Goal: Information Seeking & Learning: Learn about a topic

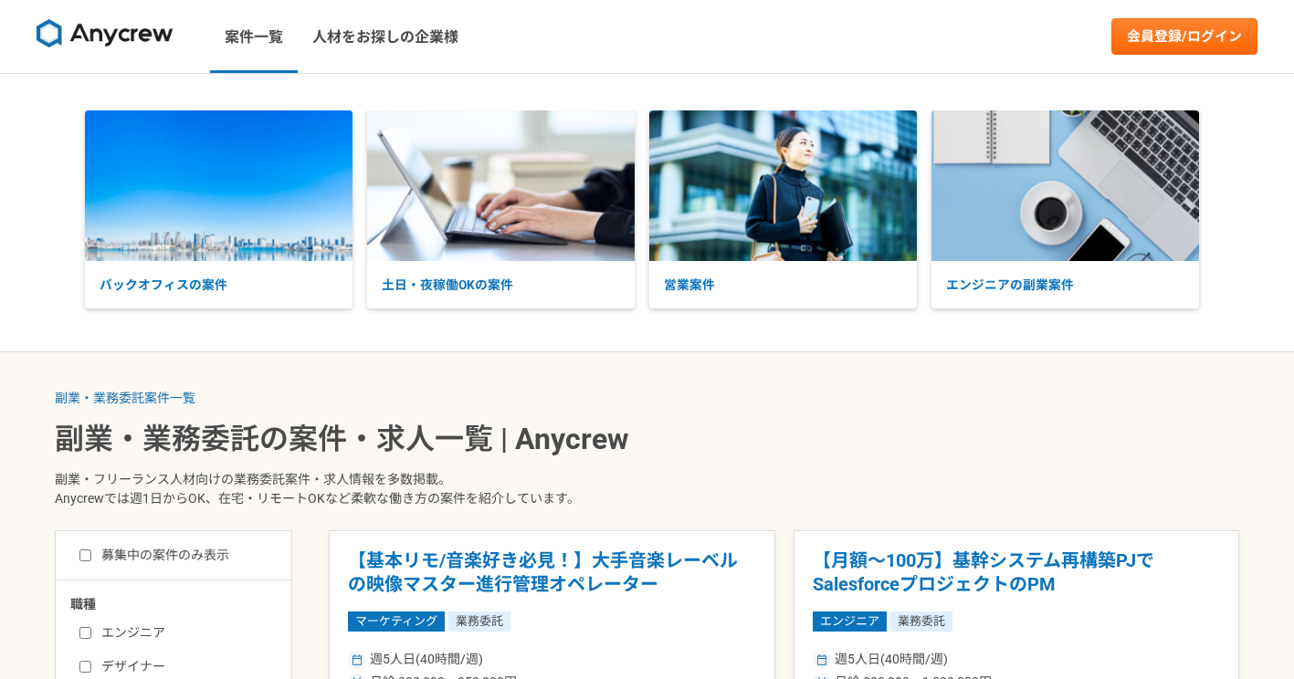
scroll to position [365, 0]
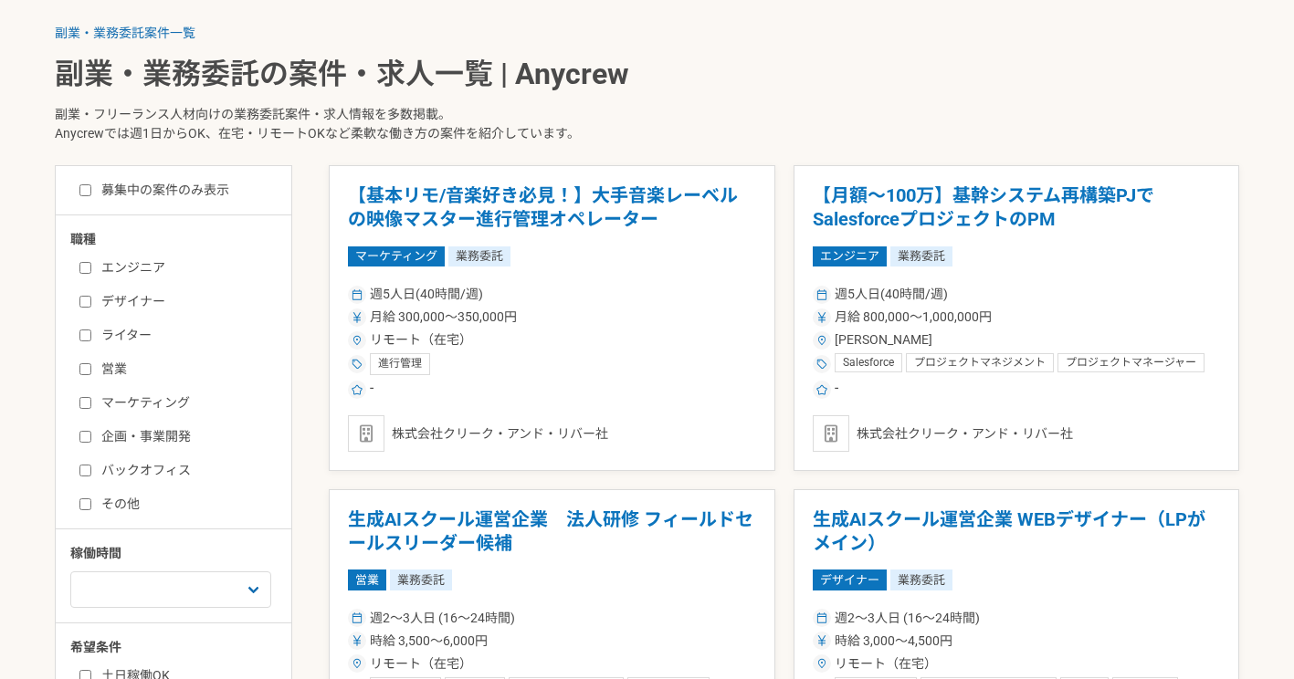
click at [89, 434] on input "企画・事業開発" at bounding box center [85, 437] width 12 height 12
checkbox input "true"
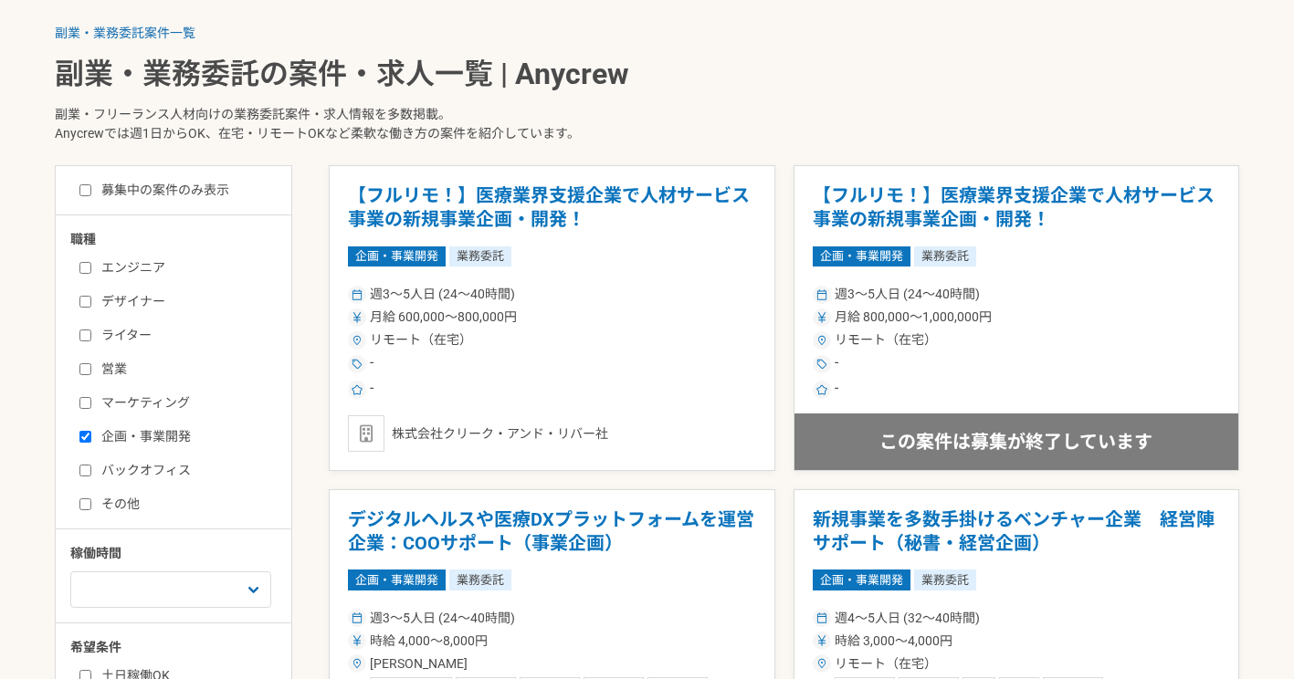
click at [86, 469] on input "バックオフィス" at bounding box center [85, 471] width 12 height 12
checkbox input "true"
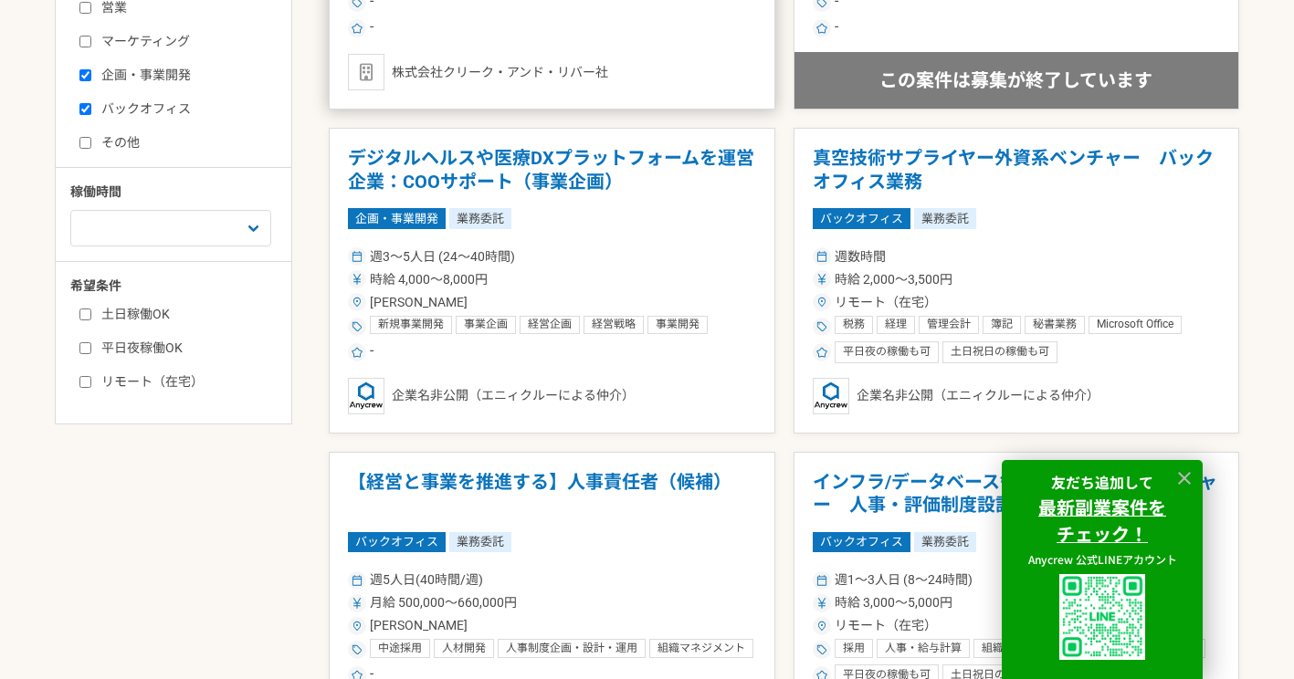
scroll to position [730, 0]
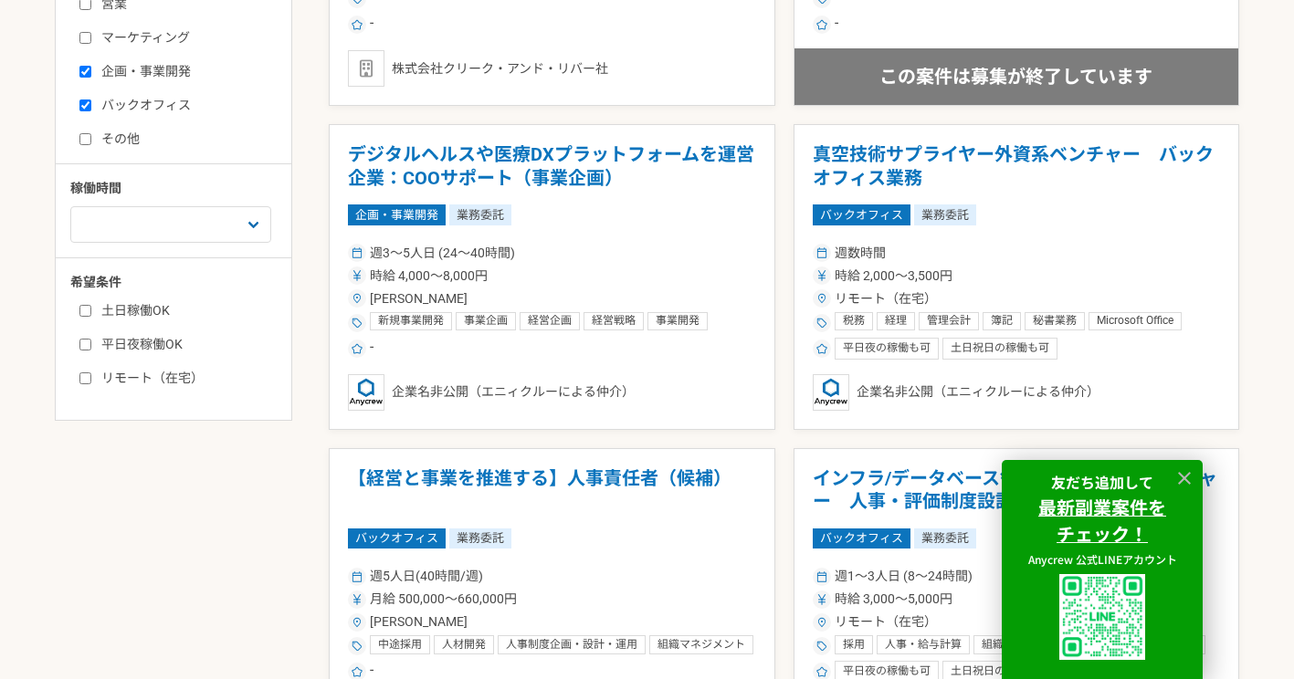
click at [83, 311] on input "土日稼働OK" at bounding box center [85, 311] width 12 height 12
checkbox input "true"
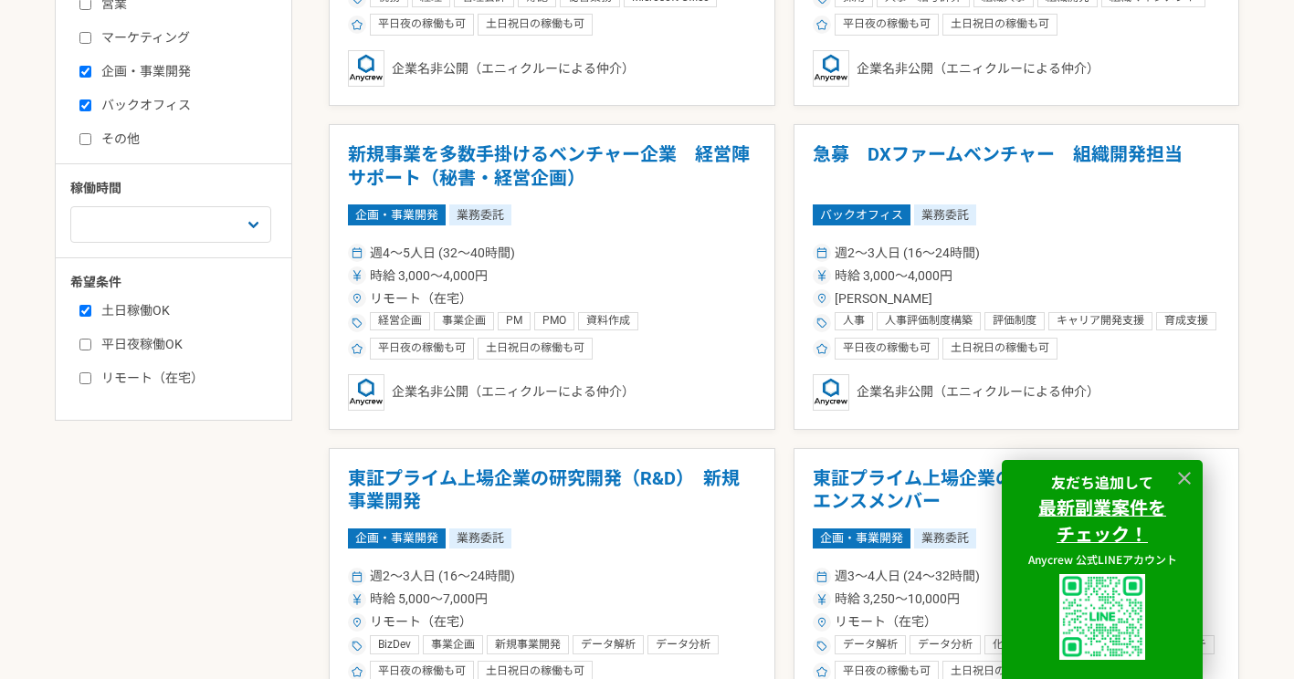
click at [79, 344] on input "平日夜稼働OK" at bounding box center [85, 345] width 12 height 12
checkbox input "true"
click at [82, 371] on label "リモート（在宅）" at bounding box center [184, 378] width 210 height 19
click at [82, 373] on input "リモート（在宅）" at bounding box center [85, 379] width 12 height 12
checkbox input "true"
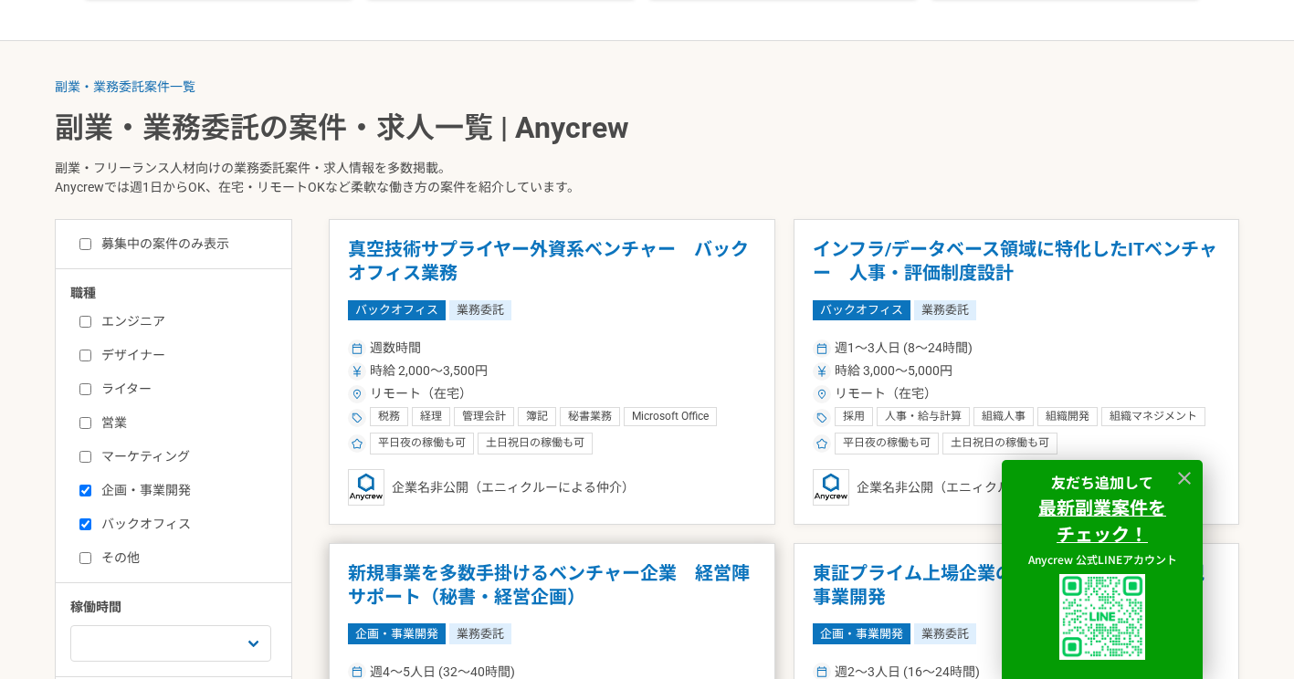
scroll to position [274, 0]
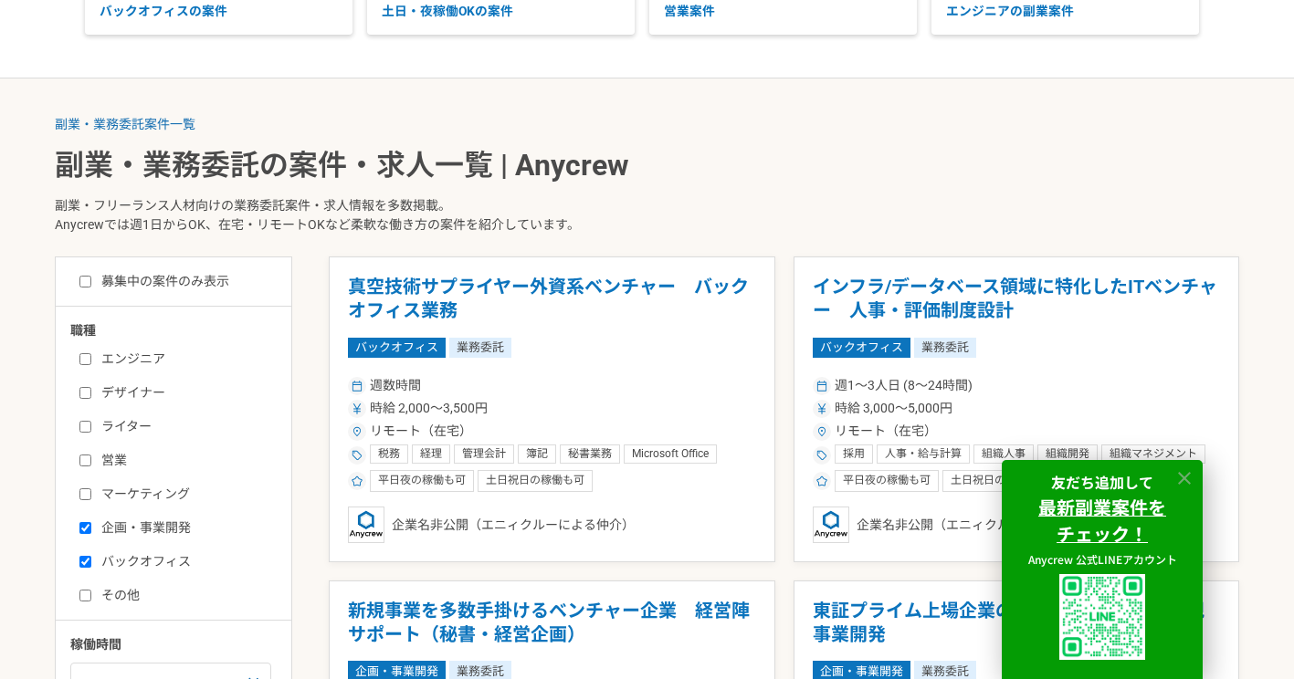
click at [1183, 481] on icon at bounding box center [1184, 478] width 21 height 21
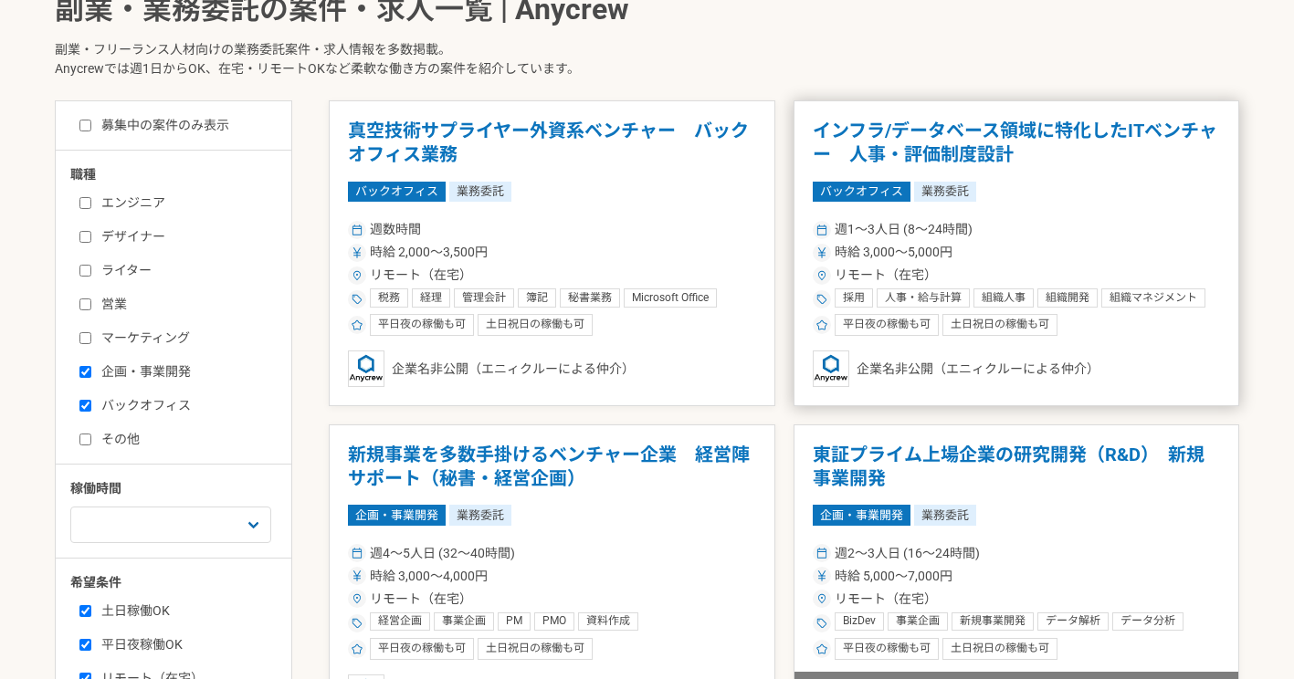
scroll to position [457, 0]
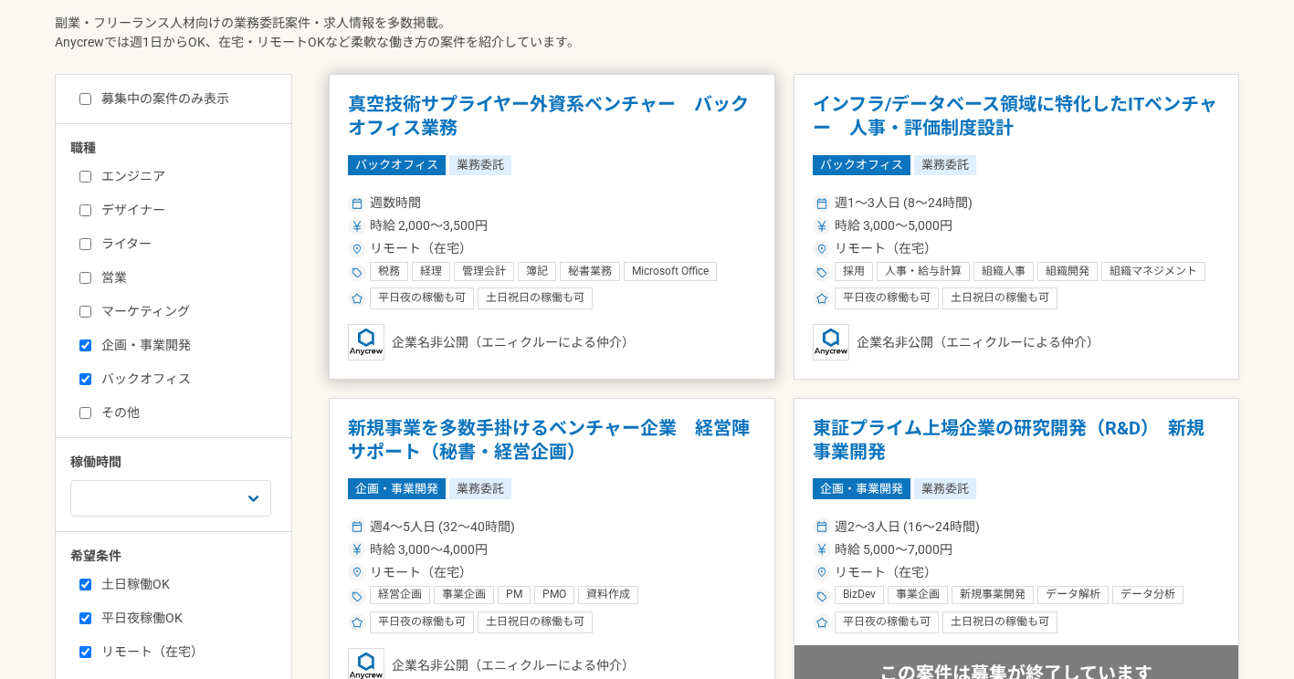
click at [506, 99] on h1 "真空技術サプライヤー外資系ベンチャー　バックオフィス業務" at bounding box center [552, 116] width 408 height 47
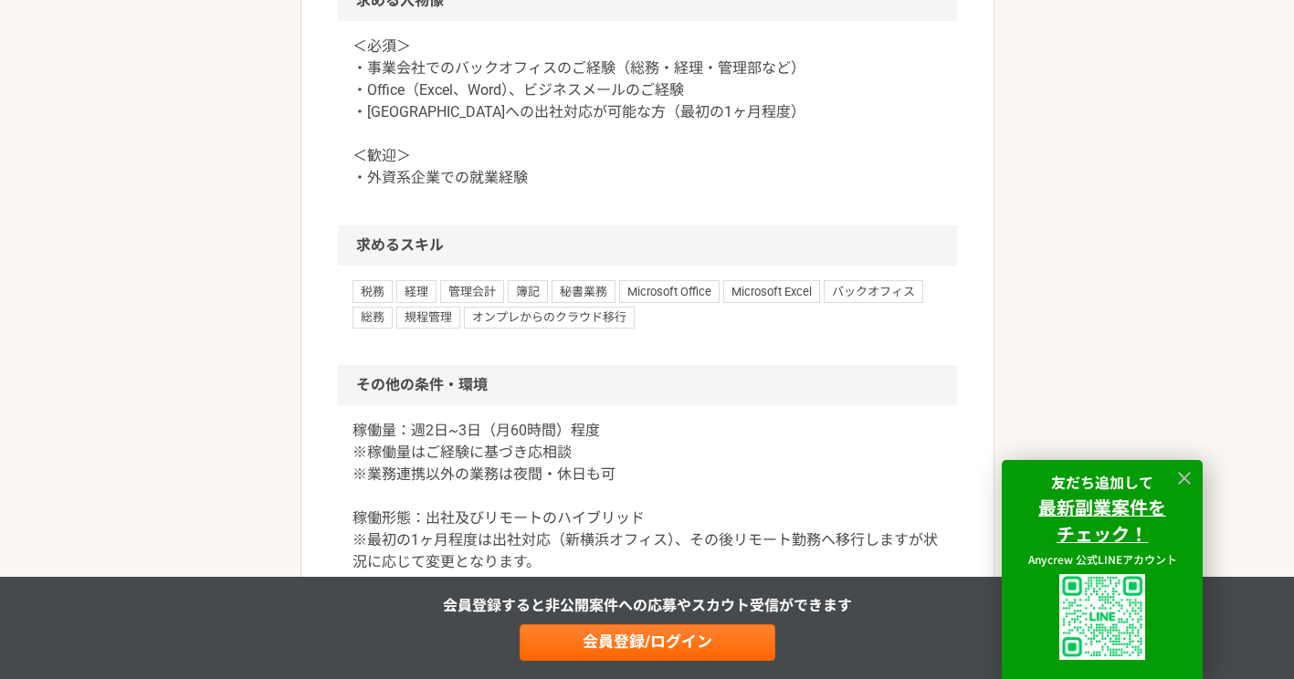
scroll to position [1370, 0]
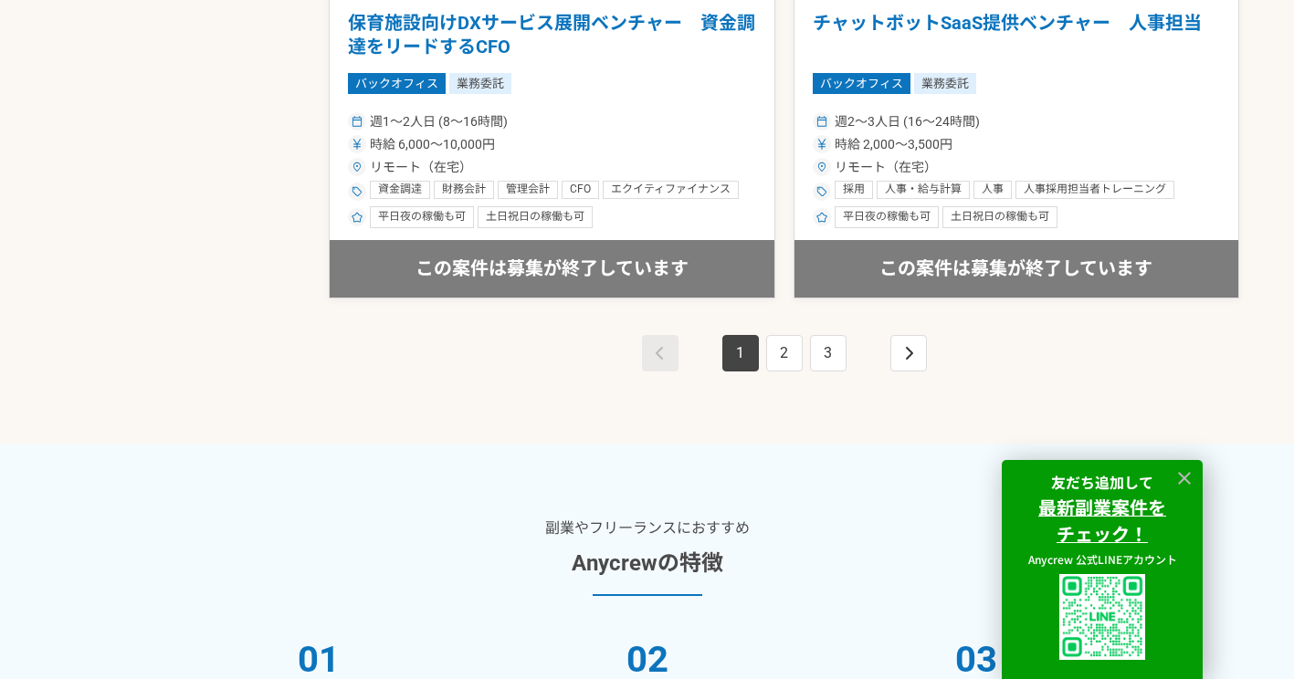
scroll to position [3470, 0]
